Goal: Task Accomplishment & Management: Use online tool/utility

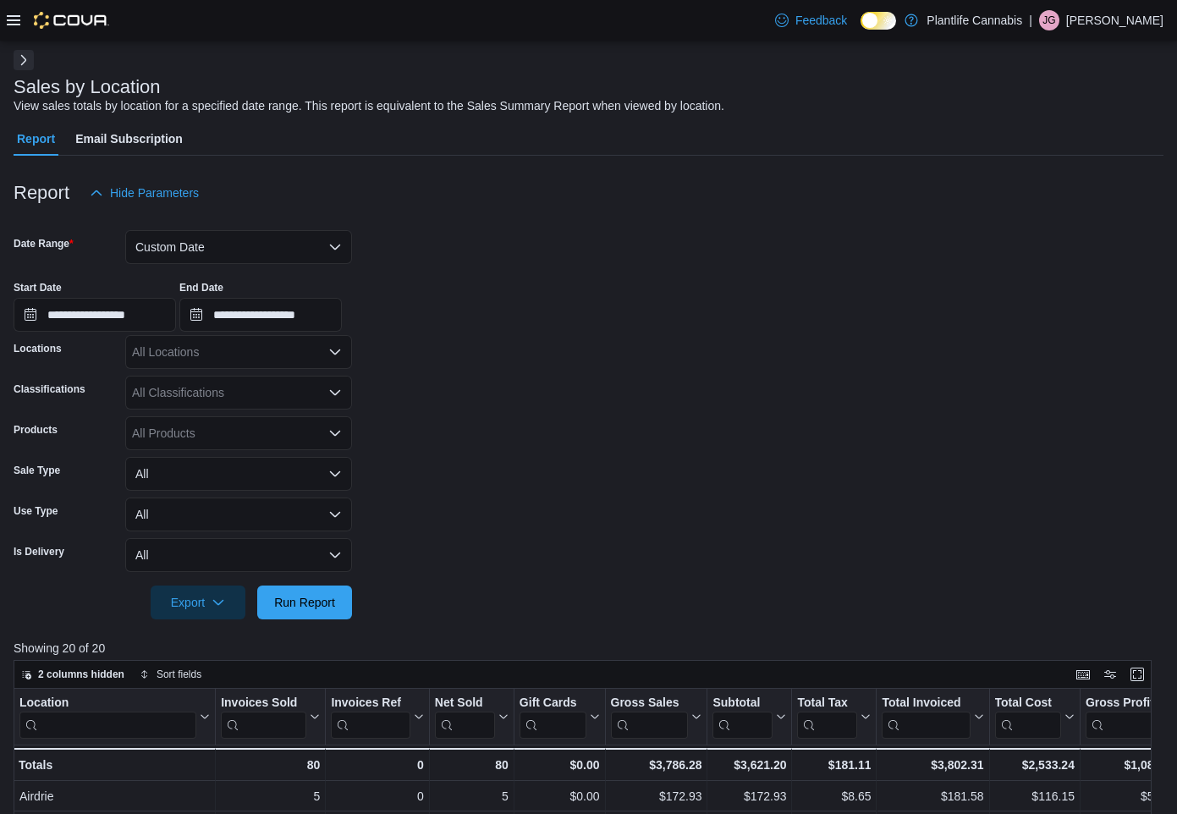
scroll to position [69, 0]
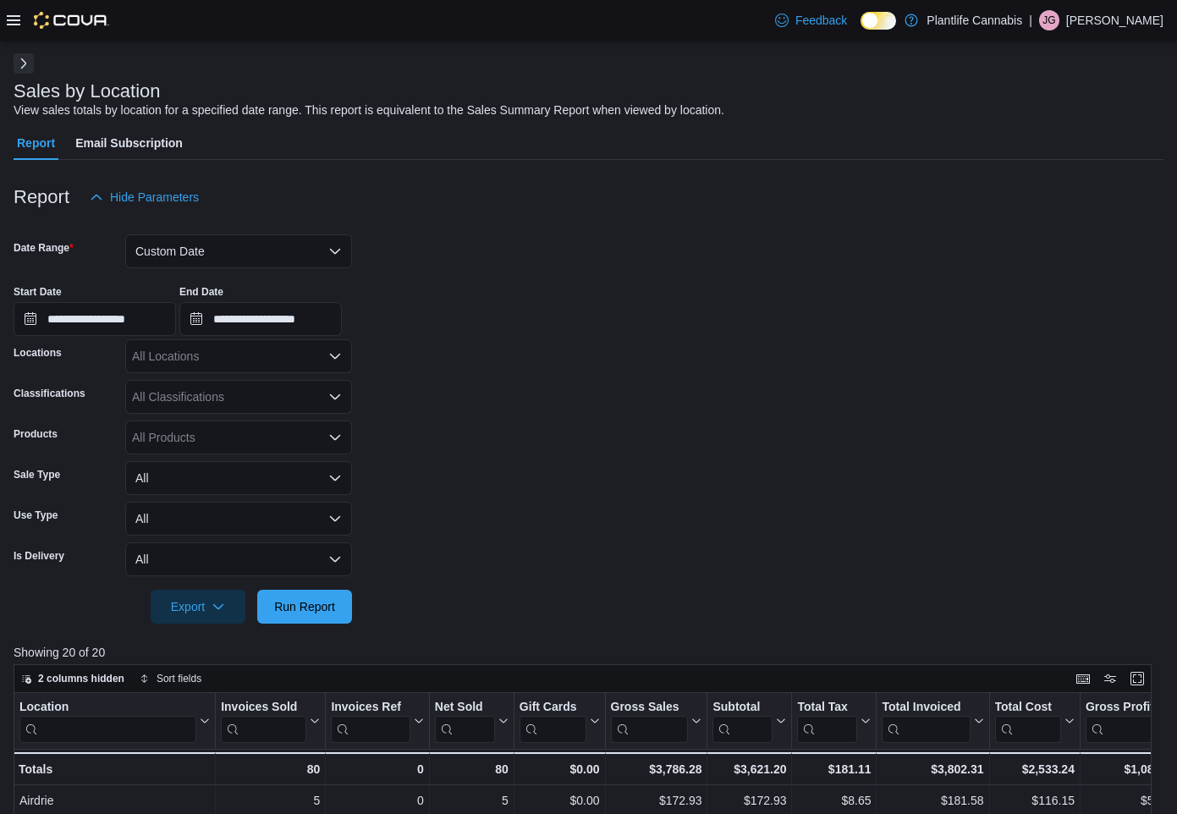
click at [21, 69] on button "Next" at bounding box center [24, 63] width 20 height 20
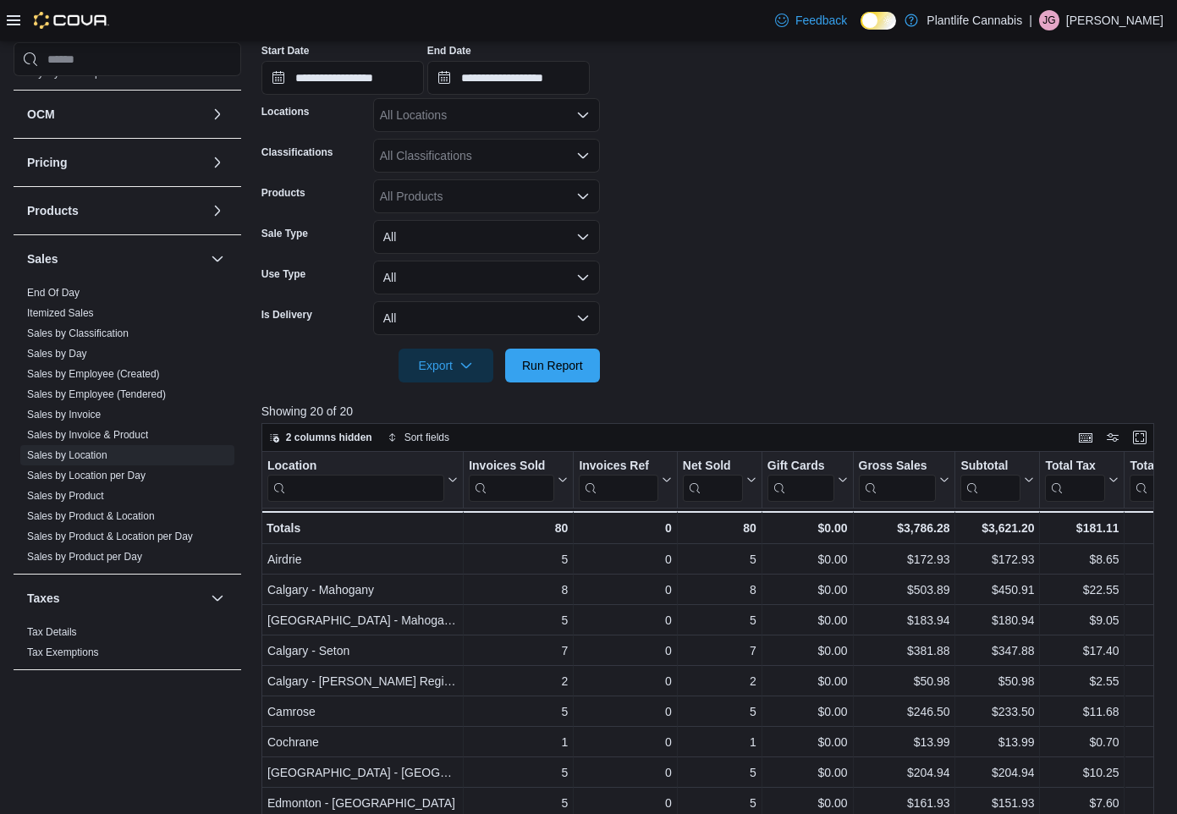
scroll to position [411, 0]
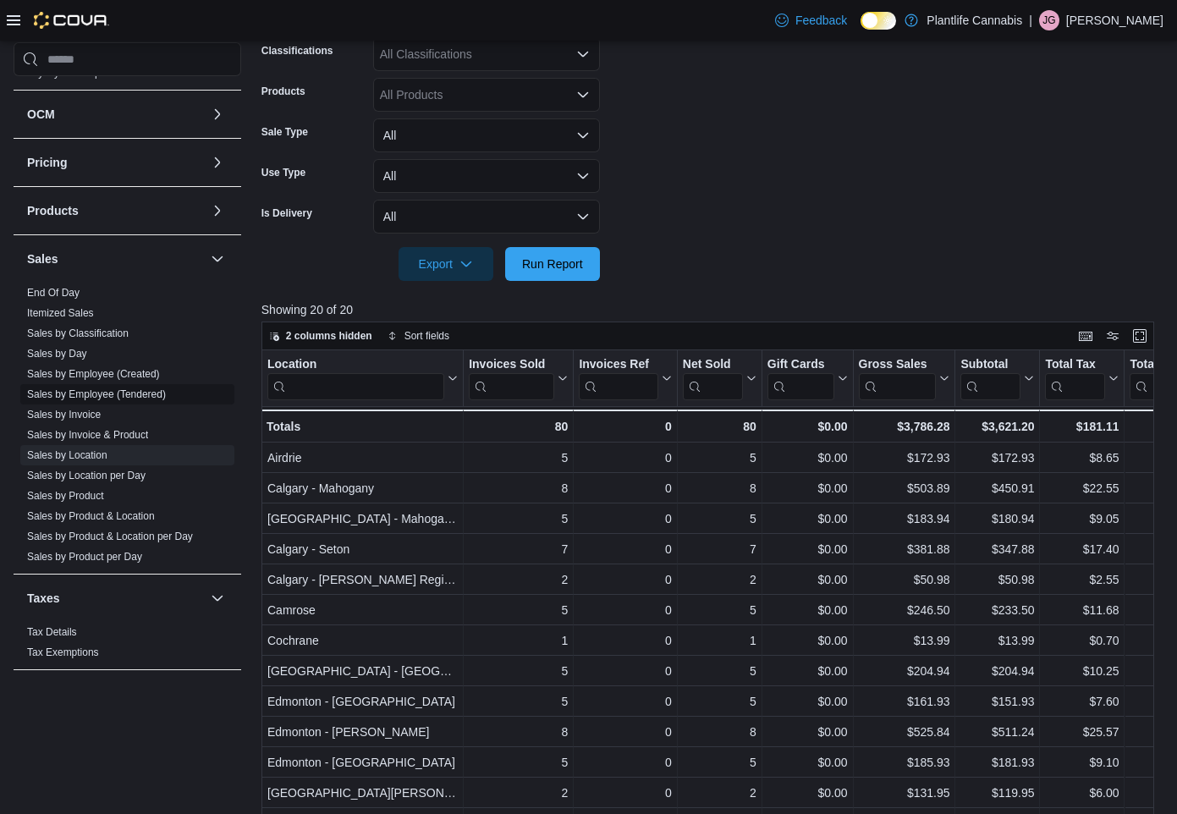
click at [100, 388] on link "Sales by Employee (Tendered)" at bounding box center [96, 394] width 139 height 12
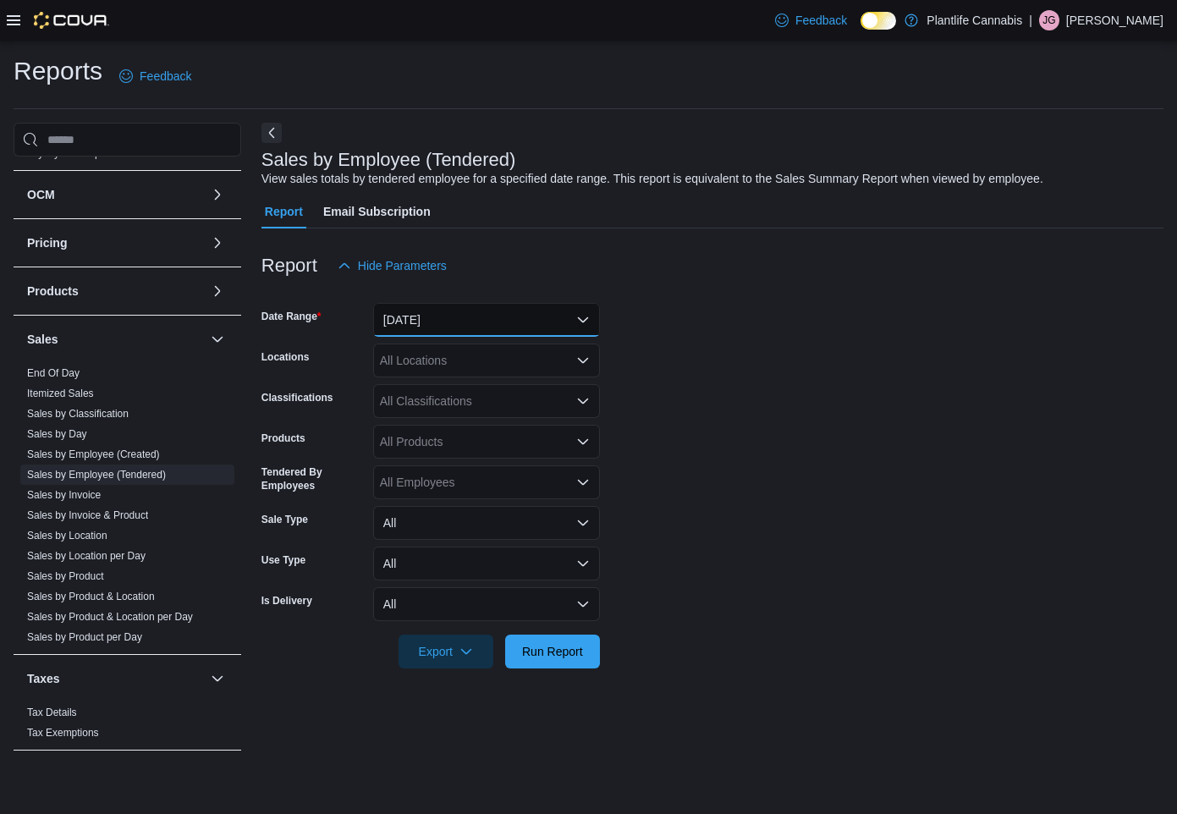
click at [426, 329] on button "[DATE]" at bounding box center [486, 320] width 227 height 34
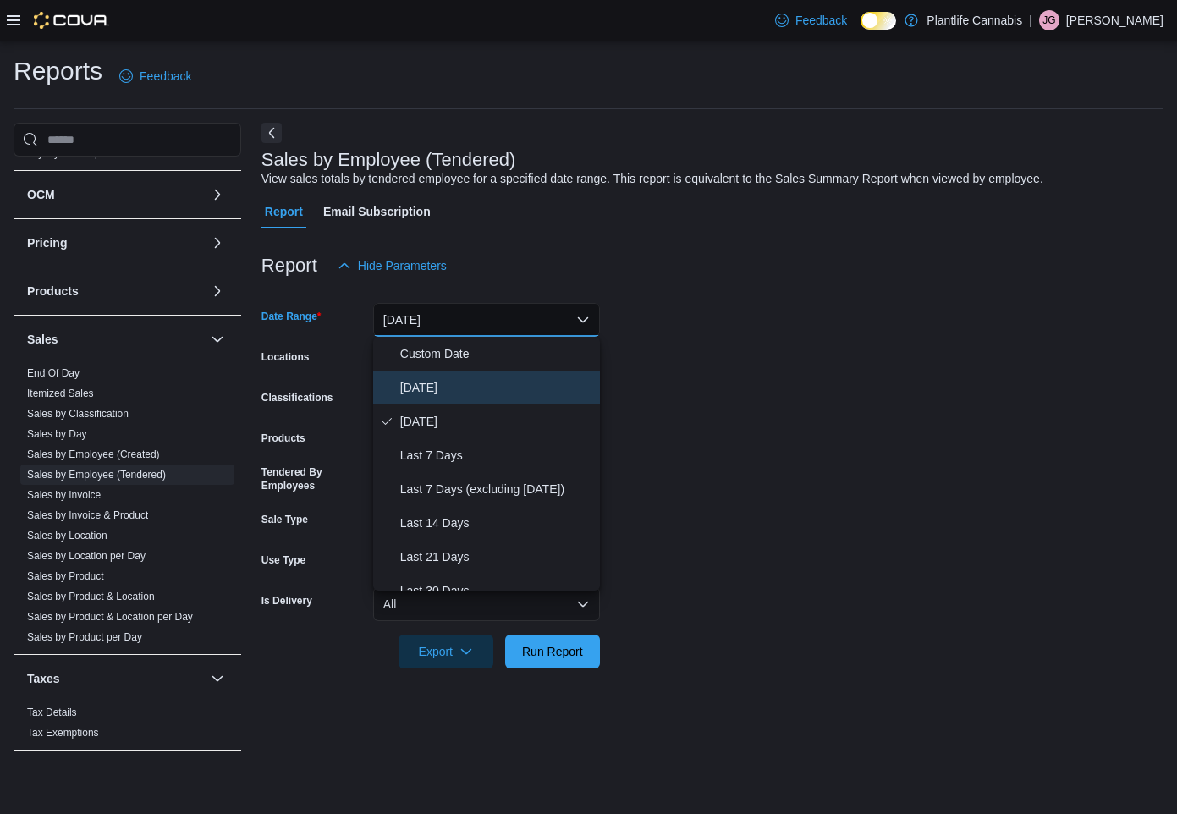
click at [423, 383] on span "[DATE]" at bounding box center [496, 387] width 193 height 20
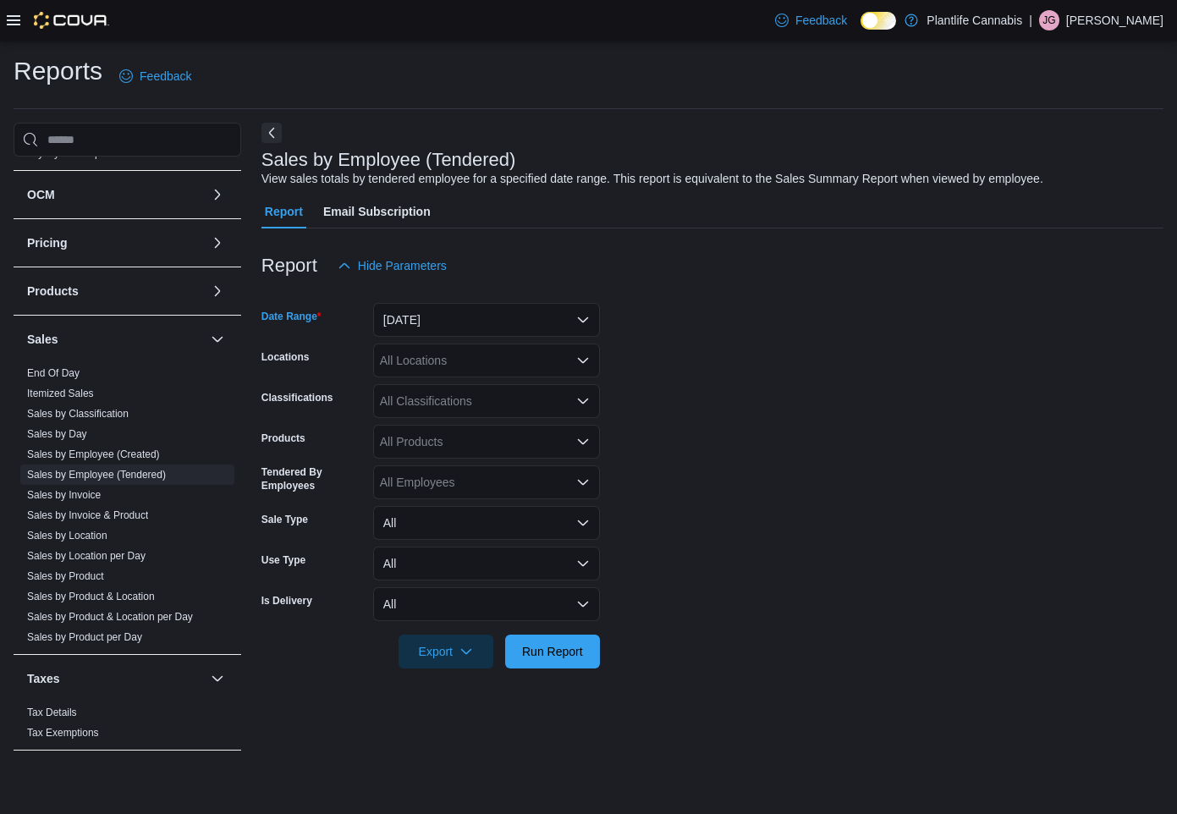
click at [427, 357] on div "All Locations" at bounding box center [486, 360] width 227 height 34
type input "****"
click at [526, 387] on span "Grande Prairie - [GEOGRAPHIC_DATA]" at bounding box center [523, 389] width 211 height 17
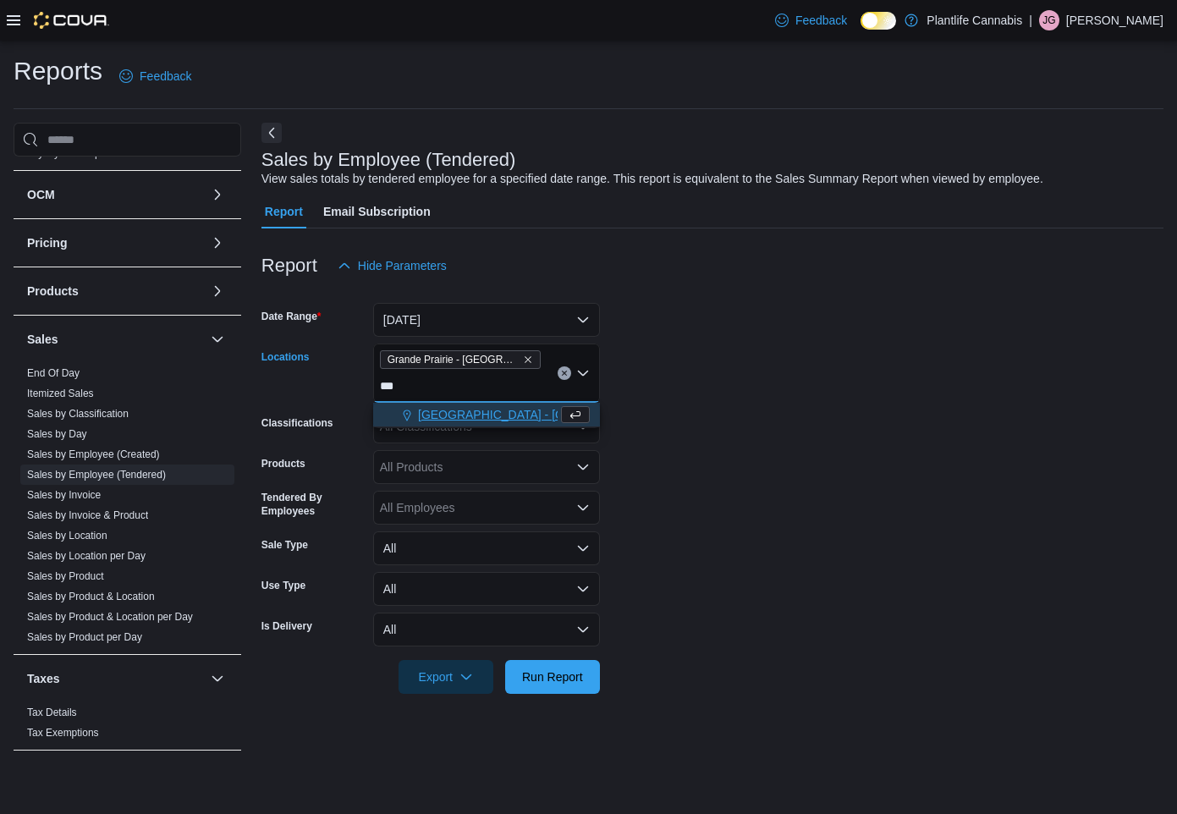
type input "***"
click at [536, 415] on span "[GEOGRAPHIC_DATA] - [GEOGRAPHIC_DATA]" at bounding box center [546, 414] width 257 height 17
click at [695, 408] on form "Date Range [DATE] Locations [GEOGRAPHIC_DATA] - [GEOGRAPHIC_DATA] - [GEOGRAPHIC…" at bounding box center [712, 488] width 902 height 411
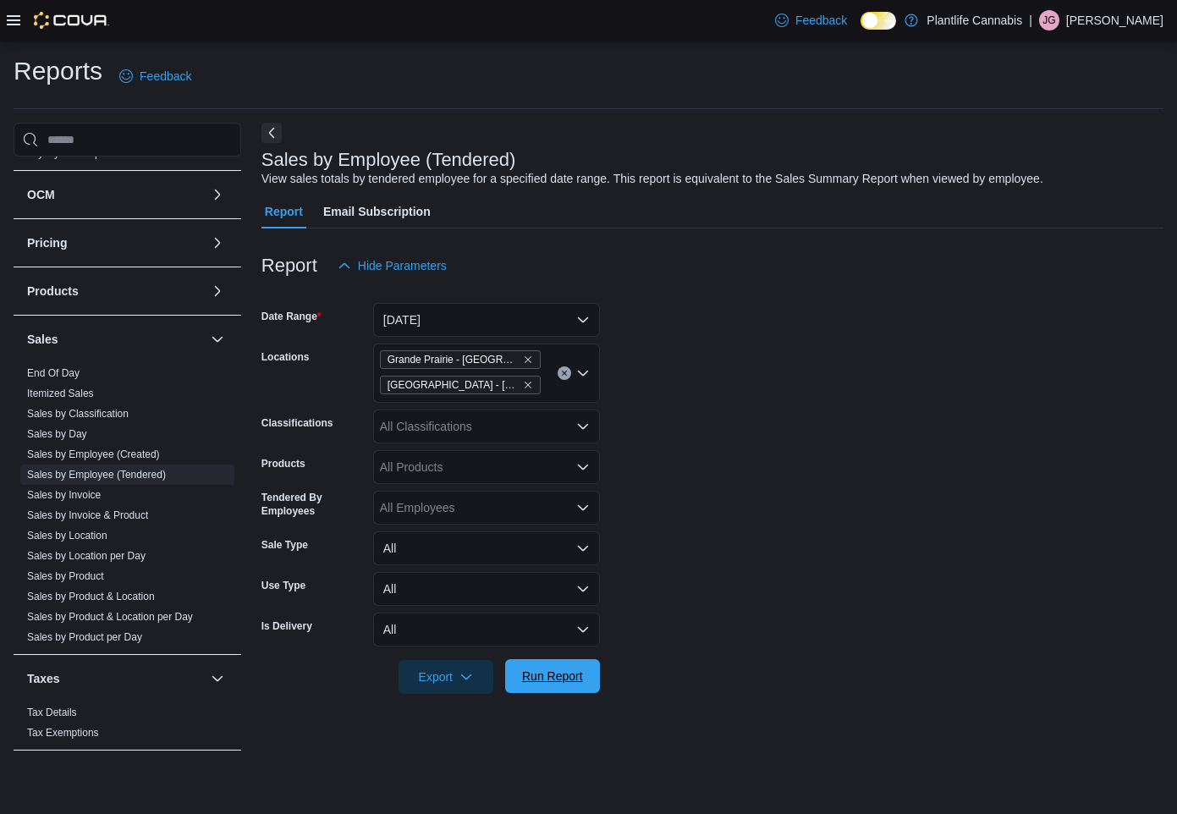
click at [559, 664] on span "Run Report" at bounding box center [552, 676] width 74 height 34
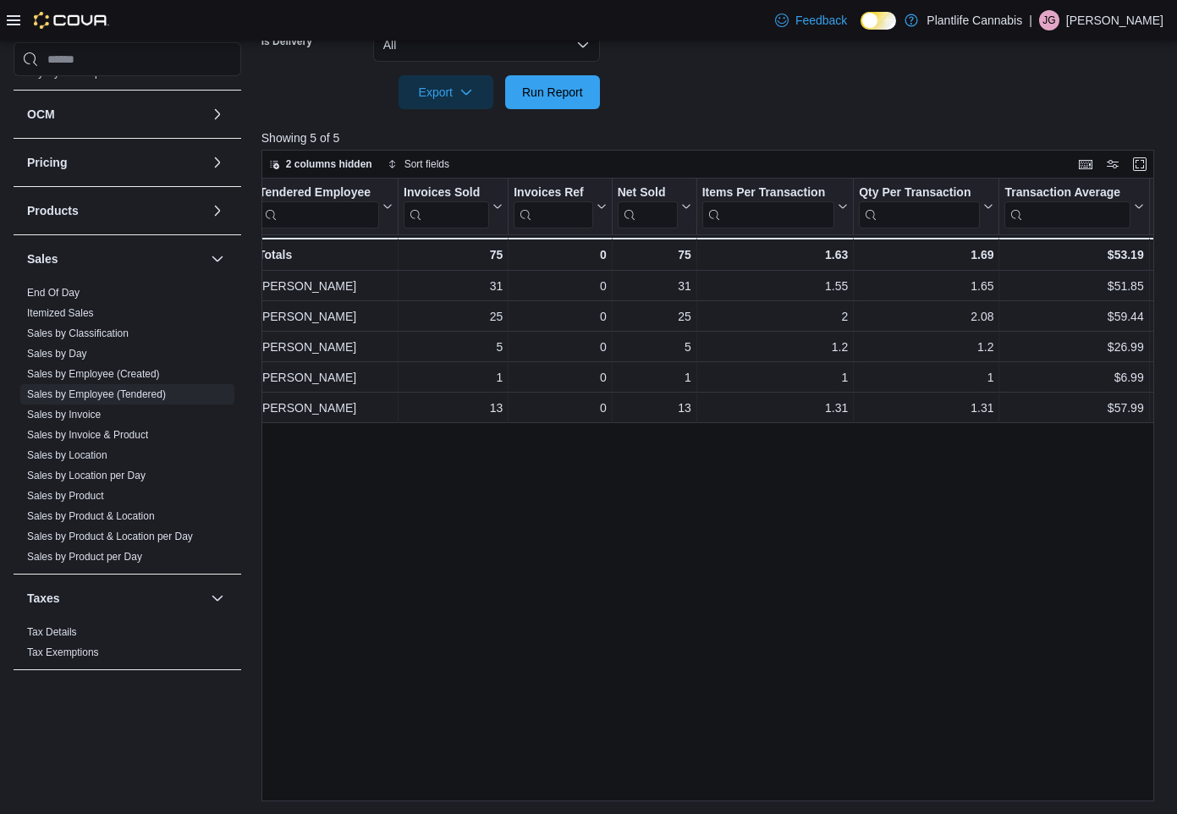
scroll to position [0, 22]
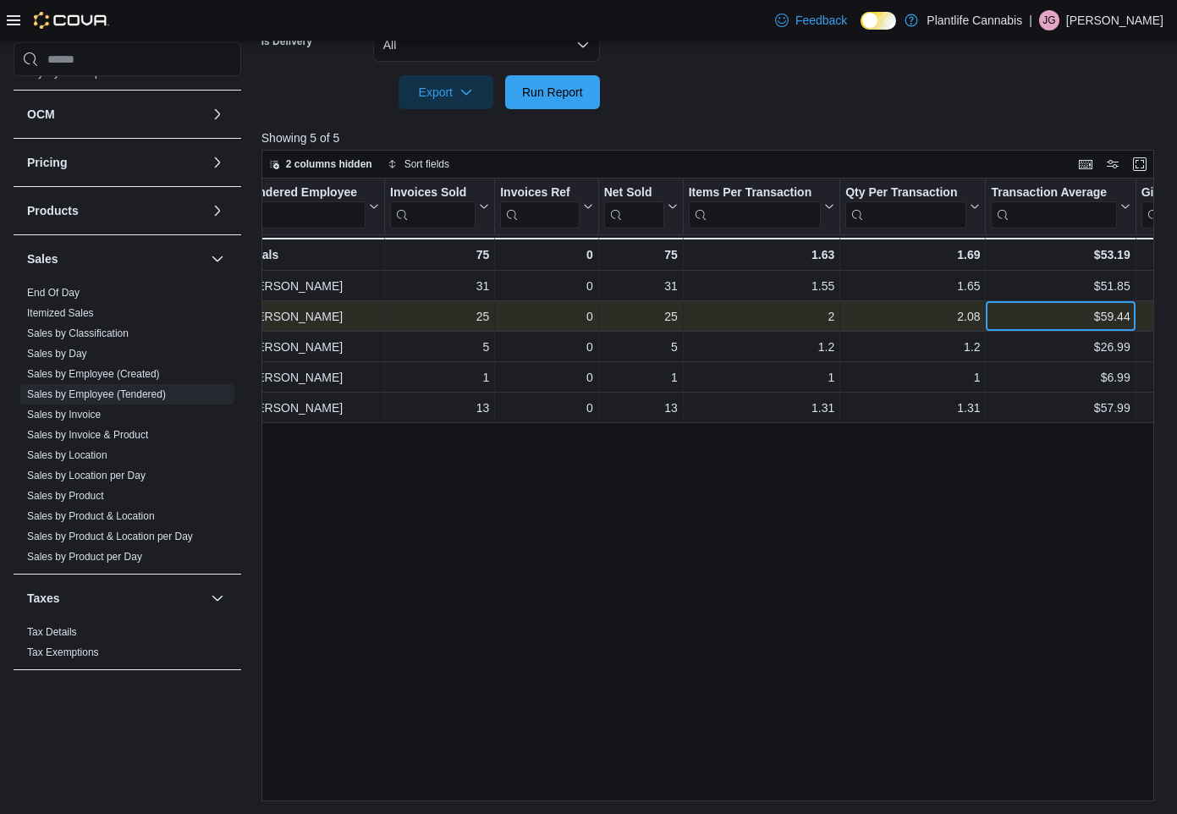
click at [1080, 310] on div "$59.44" at bounding box center [1060, 316] width 139 height 20
click at [934, 321] on div "2.08" at bounding box center [912, 316] width 135 height 20
click at [797, 321] on div "2" at bounding box center [762, 316] width 146 height 20
click at [900, 318] on div "2.08" at bounding box center [912, 316] width 135 height 20
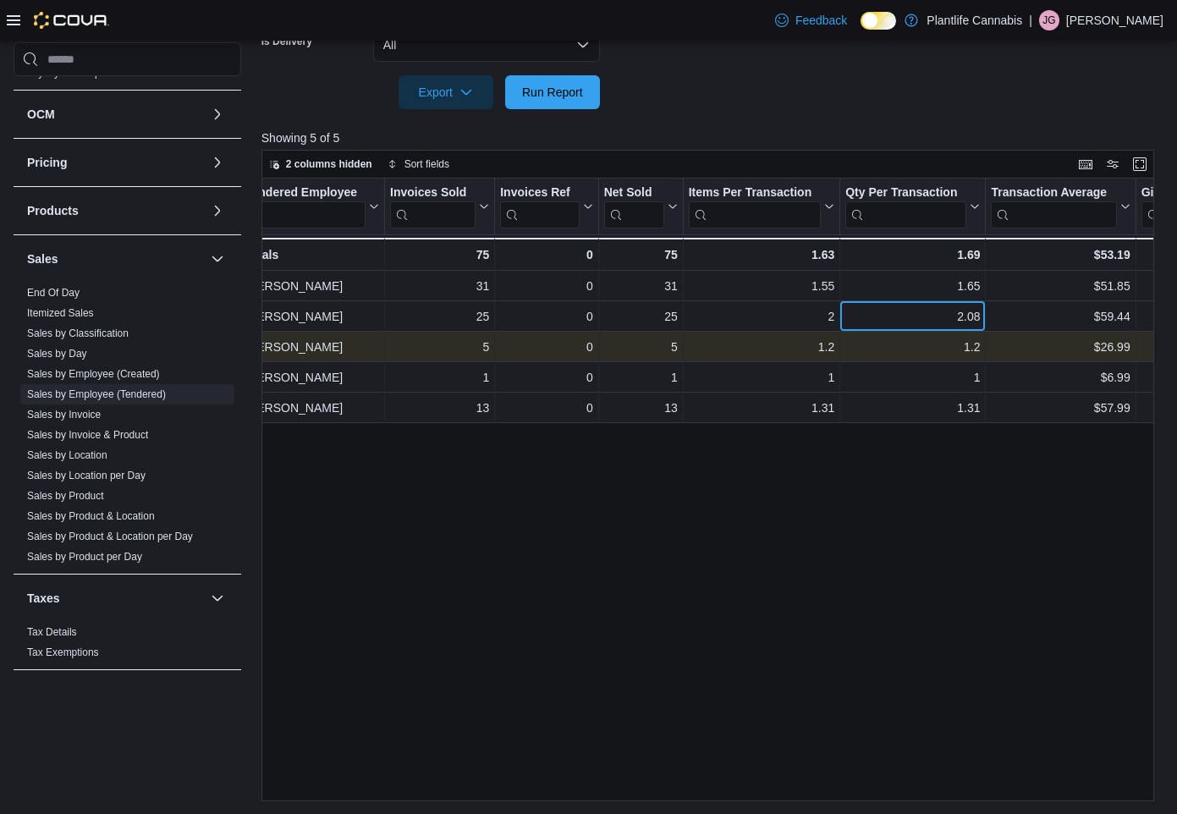
scroll to position [0, 0]
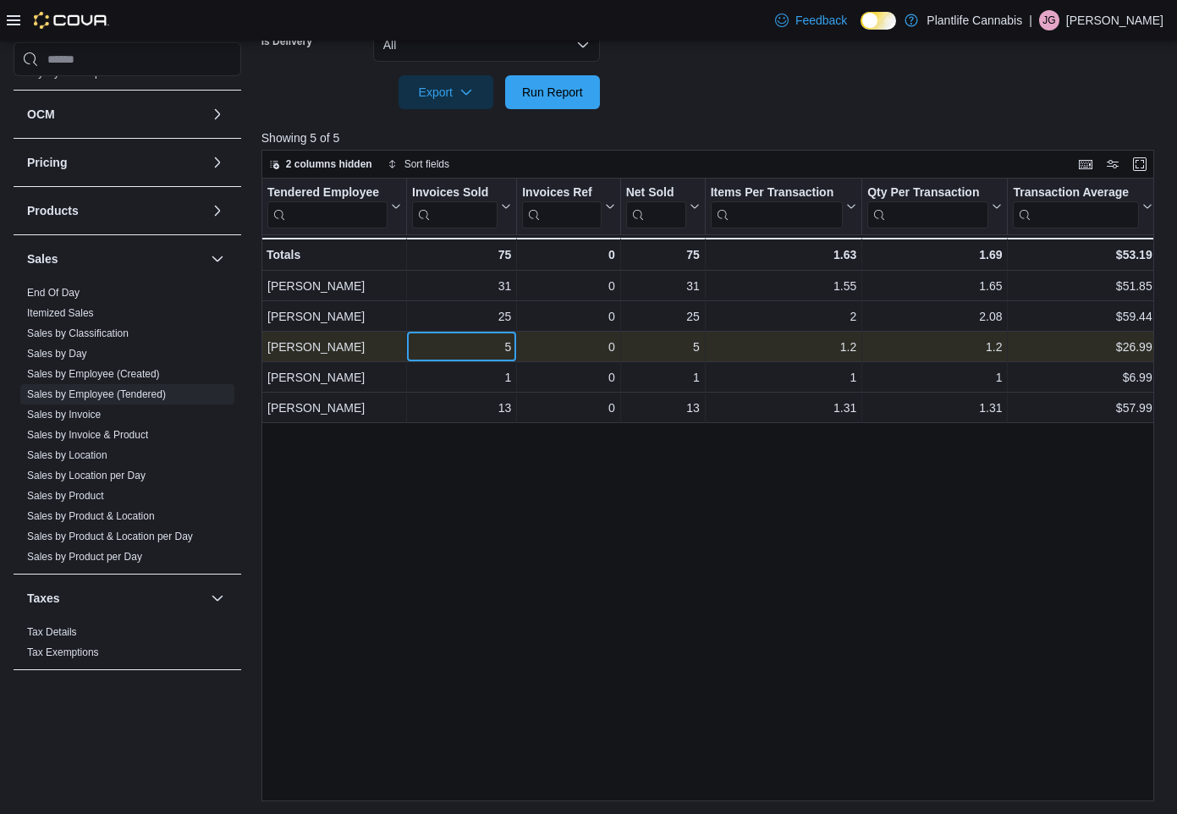
click at [437, 355] on div "5" at bounding box center [461, 347] width 99 height 20
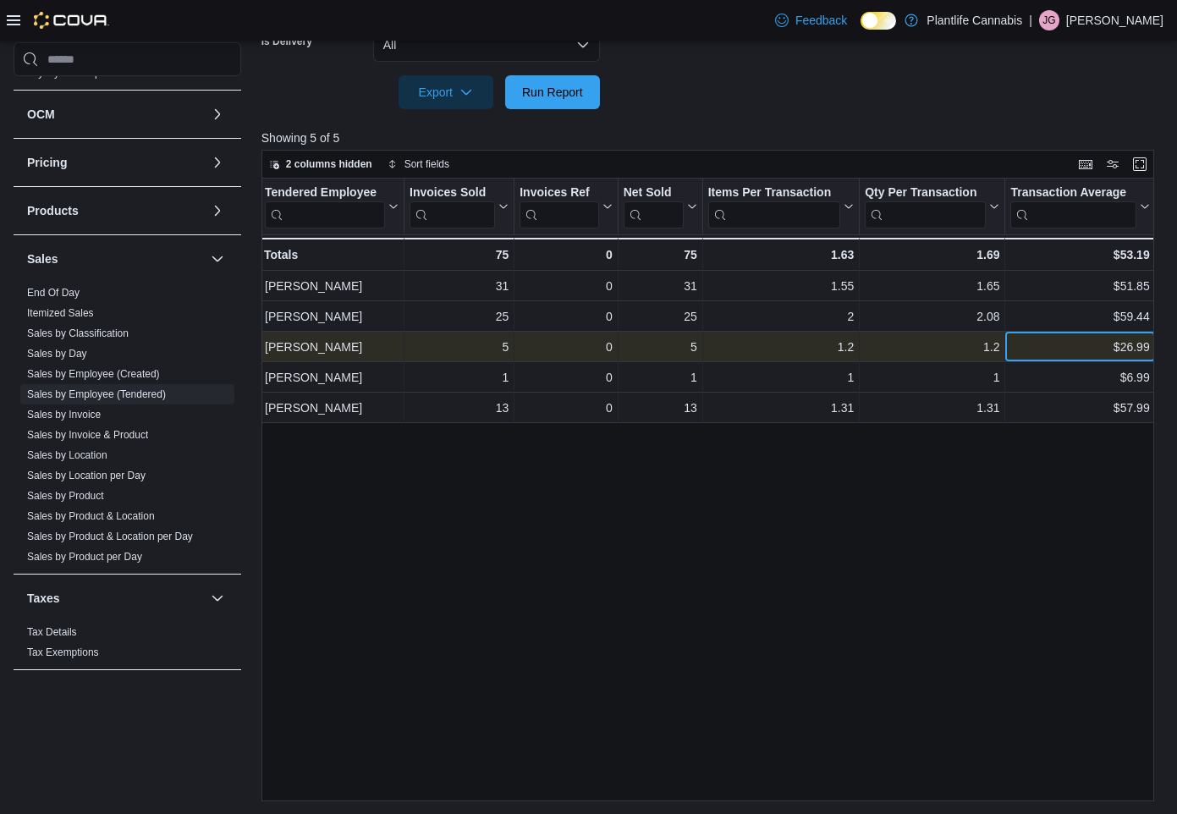
click at [1019, 344] on div "$26.99" at bounding box center [1079, 347] width 139 height 20
